Goal: Information Seeking & Learning: Check status

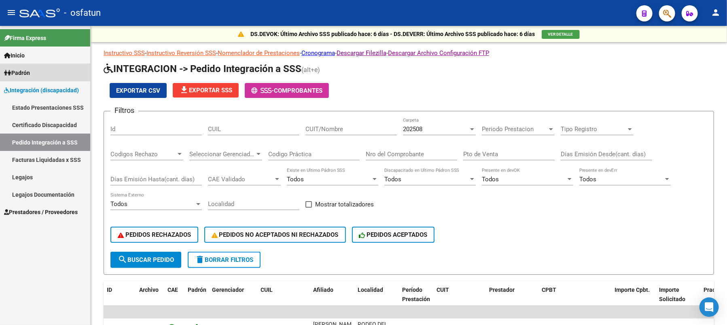
click at [41, 71] on link "Padrón" at bounding box center [45, 72] width 90 height 17
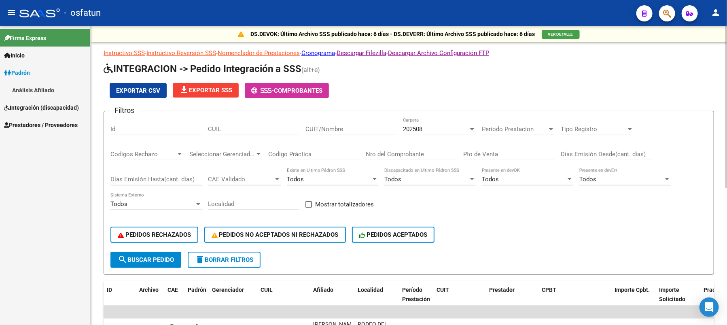
click at [126, 124] on div "Id" at bounding box center [155, 126] width 91 height 17
click at [237, 131] on input "CUIL" at bounding box center [253, 128] width 91 height 7
paste input "20547853424"
type input "20547853424"
click at [30, 70] on span "Padrón" at bounding box center [17, 72] width 26 height 9
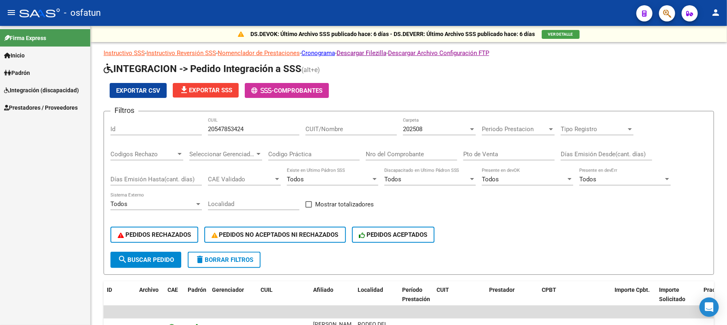
click at [35, 86] on link "Integración (discapacidad)" at bounding box center [45, 89] width 90 height 17
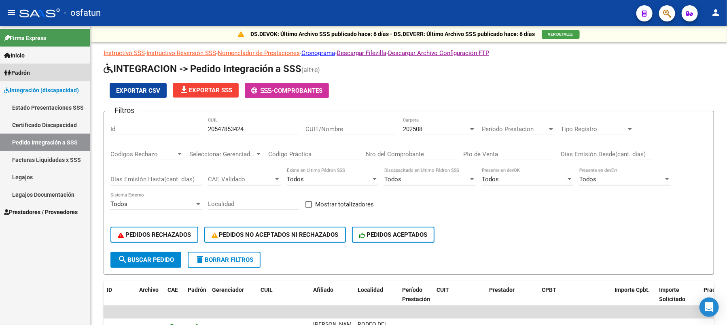
click at [29, 74] on span "Padrón" at bounding box center [17, 72] width 26 height 9
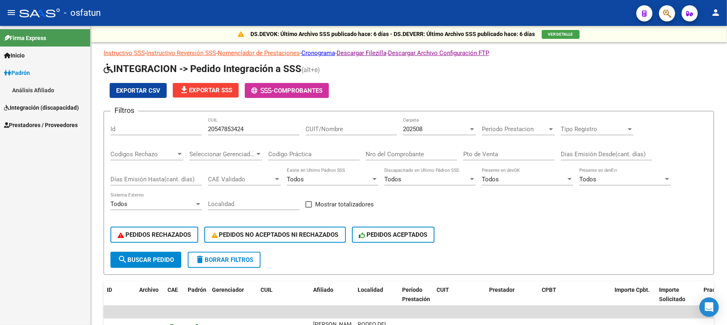
click at [30, 89] on link "Análisis Afiliado" at bounding box center [45, 89] width 90 height 17
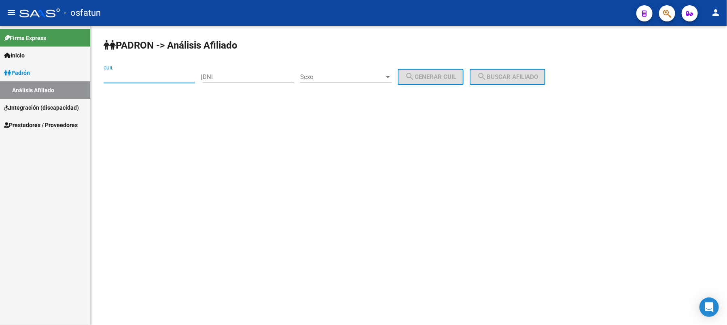
click at [151, 78] on input "CUIL" at bounding box center [149, 76] width 91 height 7
paste input "20-54785342-4"
type input "20-54785342-4"
click at [512, 75] on span "search Buscar afiliado" at bounding box center [507, 76] width 61 height 7
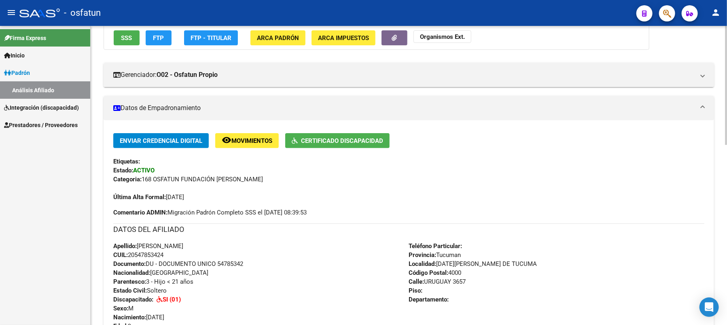
scroll to position [162, 0]
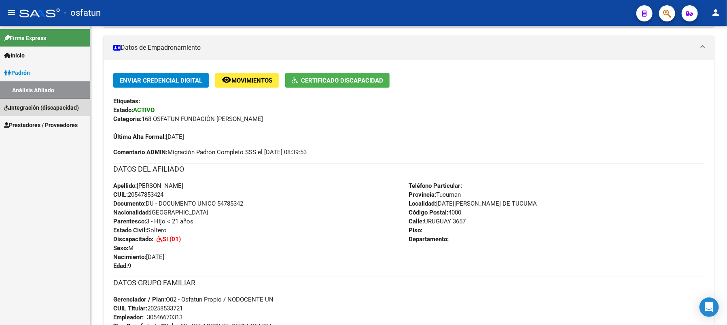
click at [44, 108] on span "Integración (discapacidad)" at bounding box center [41, 107] width 75 height 9
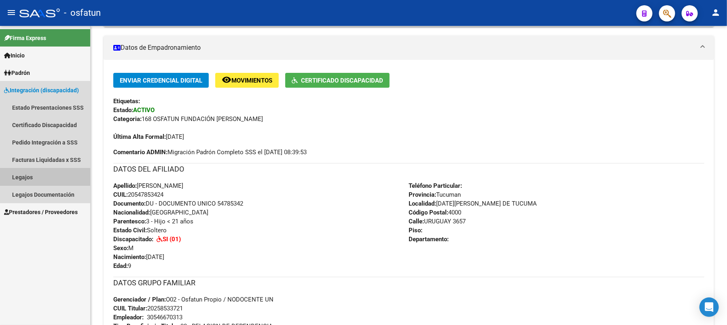
click at [41, 177] on link "Legajos" at bounding box center [45, 176] width 90 height 17
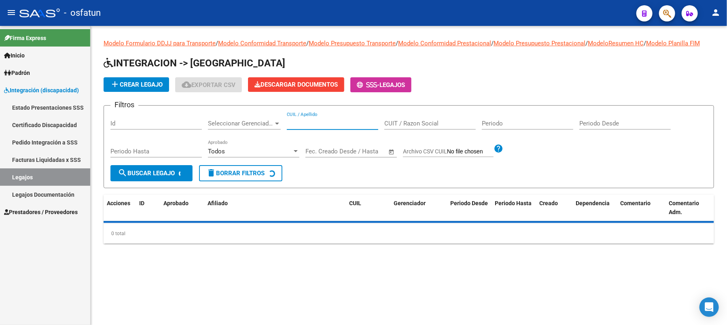
click at [319, 127] on input "CUIL / Apellido" at bounding box center [332, 123] width 91 height 7
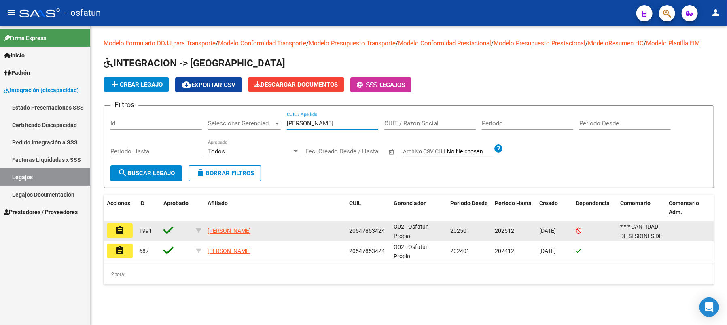
type input "[PERSON_NAME]"
click at [122, 235] on mat-icon "assignment" at bounding box center [120, 230] width 10 height 10
